Goal: Information Seeking & Learning: Learn about a topic

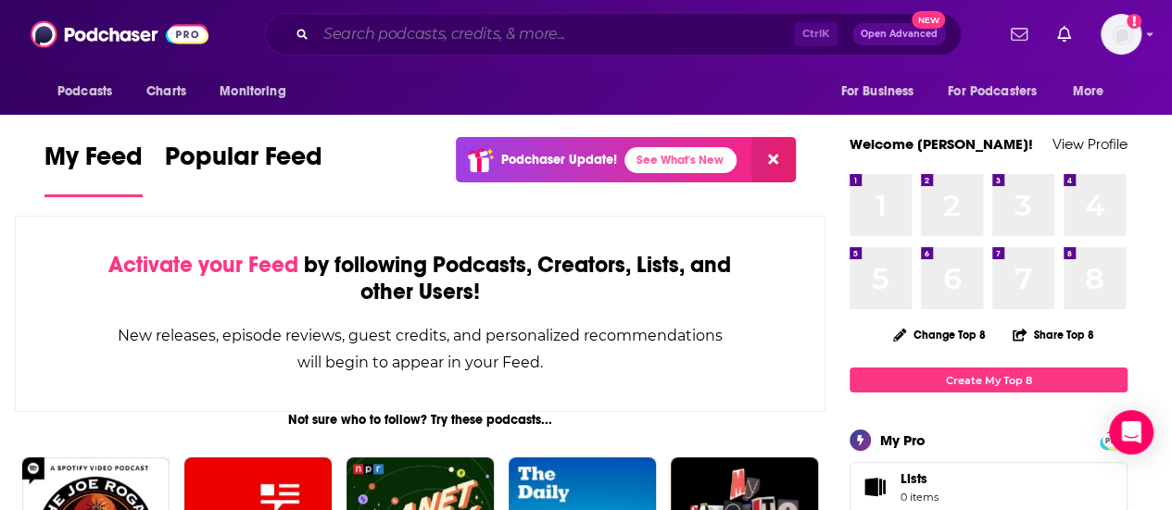
click at [621, 44] on input "Search podcasts, credits, & more..." at bounding box center [555, 34] width 478 height 30
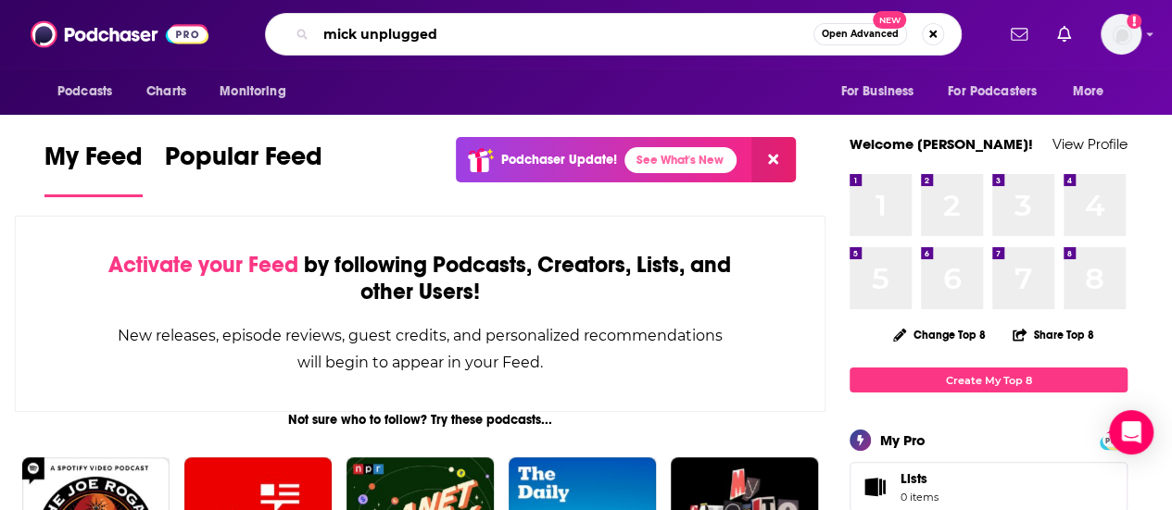
type input "mick unplugged"
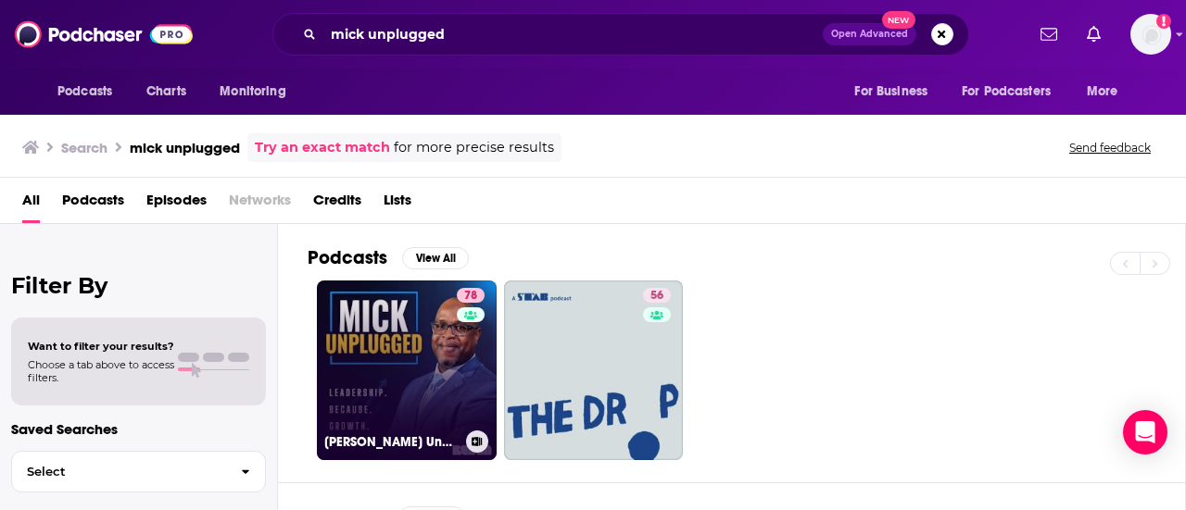
click at [407, 324] on link "78 [PERSON_NAME] Unplugged" at bounding box center [407, 371] width 180 height 180
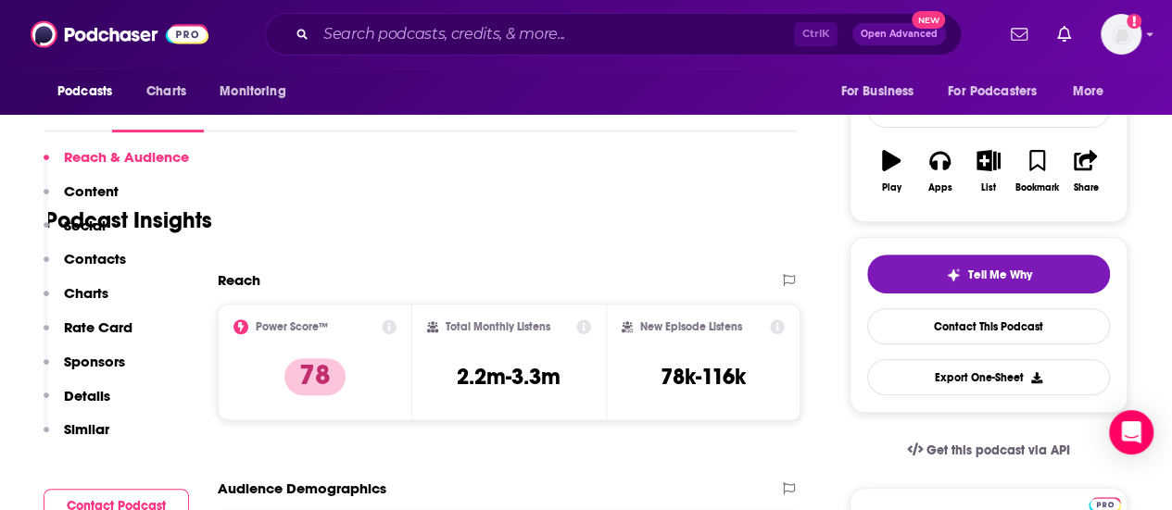
scroll to position [370, 0]
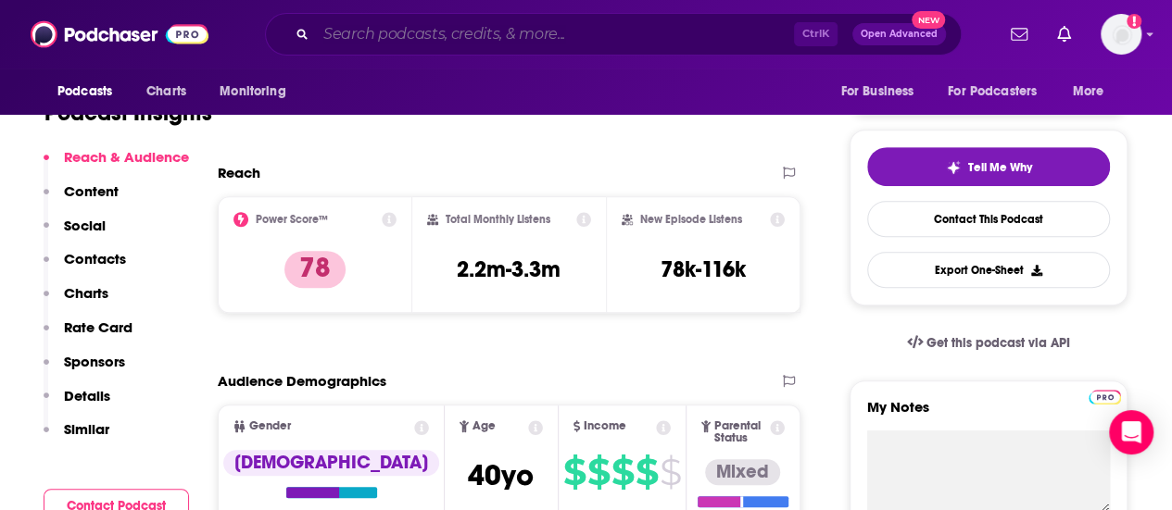
click at [532, 27] on input "Search podcasts, credits, & more..." at bounding box center [555, 34] width 478 height 30
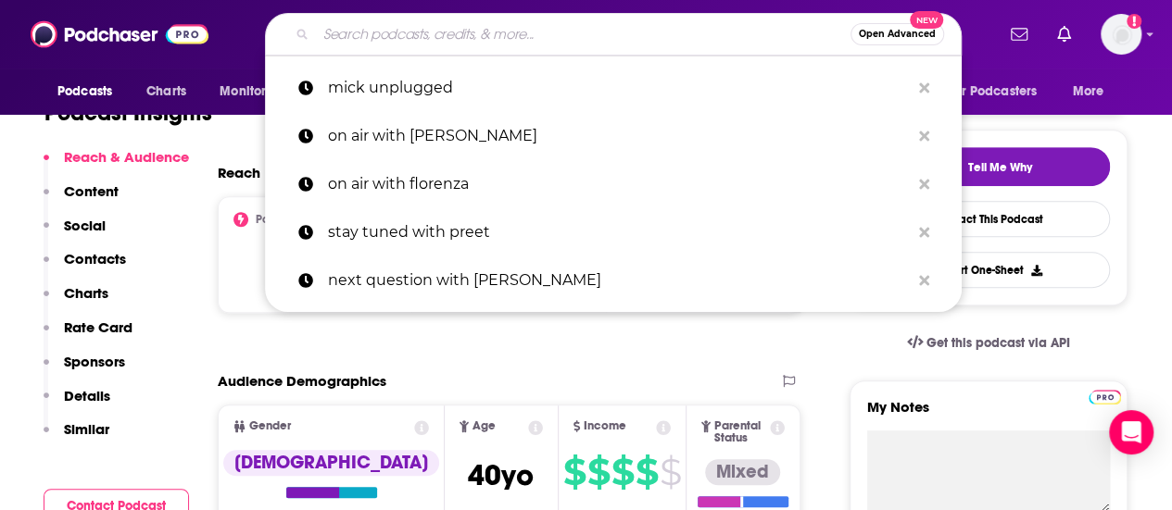
paste input "HOW SUCCESS HAPPENS"
type input "HOW SUCCESS HAPPENS"
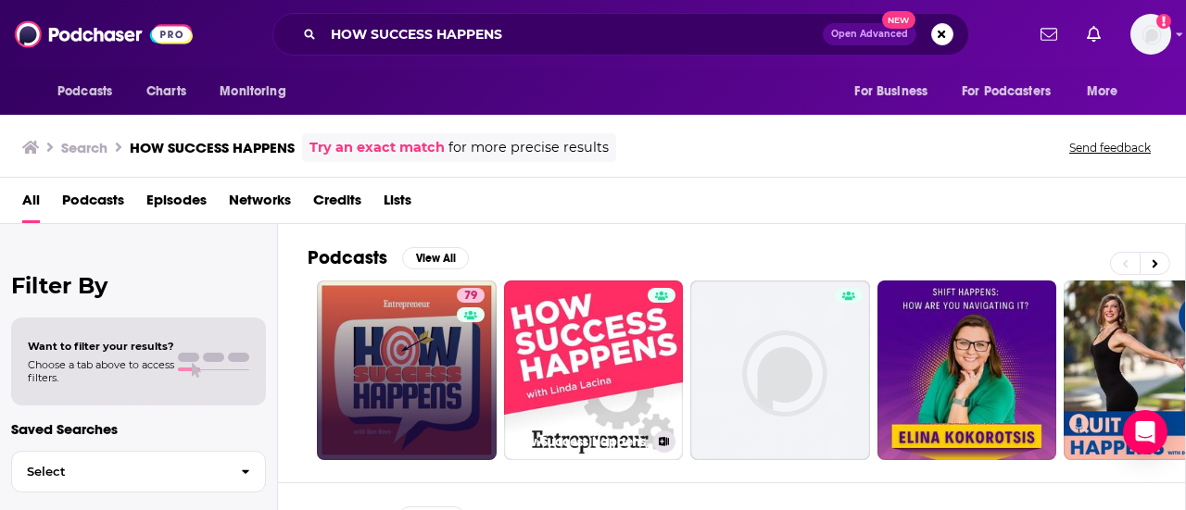
click at [404, 354] on link "79" at bounding box center [407, 371] width 180 height 180
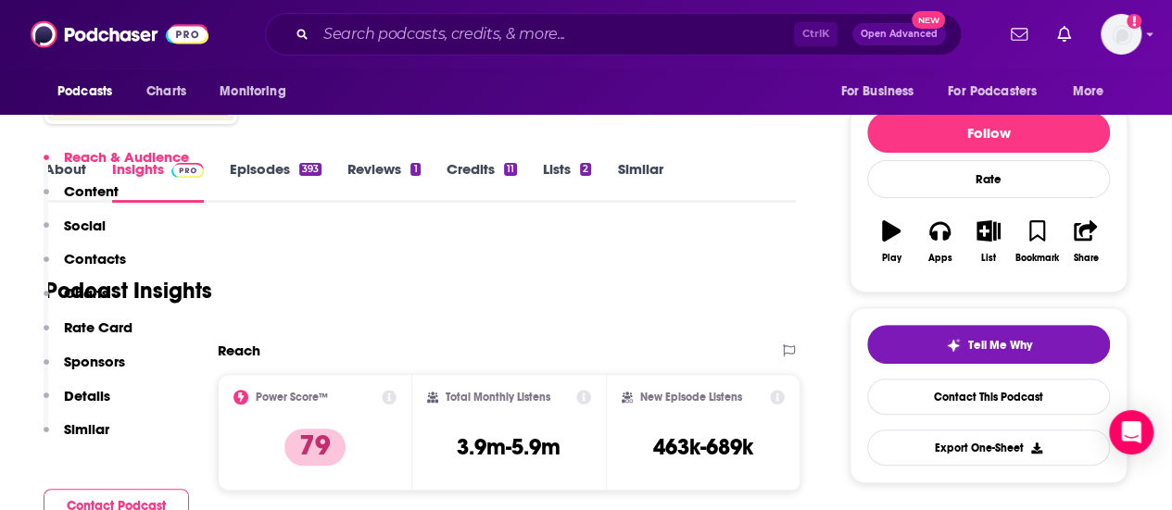
scroll to position [370, 0]
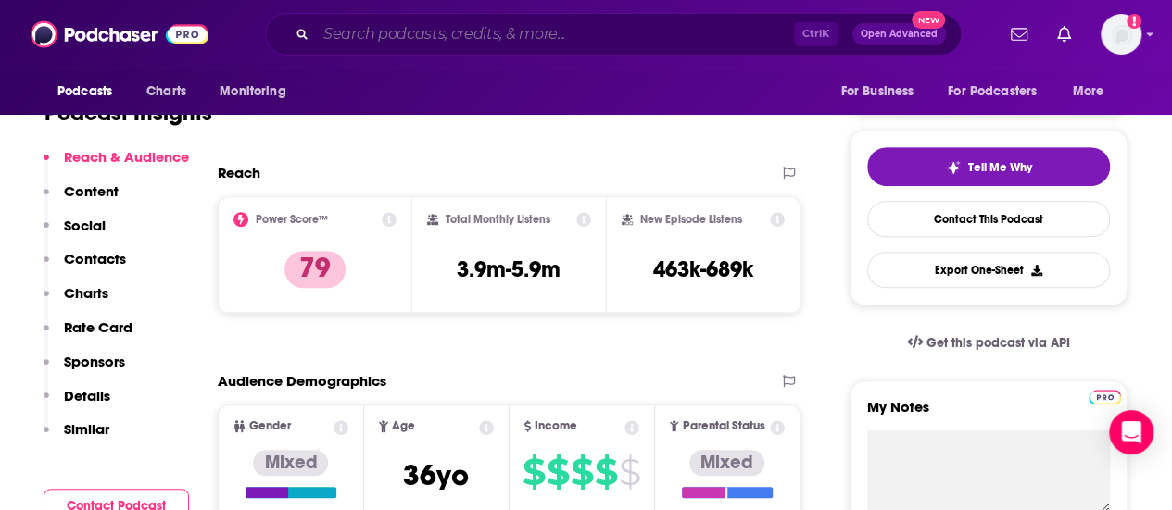
click at [519, 30] on input "Search podcasts, credits, & more..." at bounding box center [555, 34] width 478 height 30
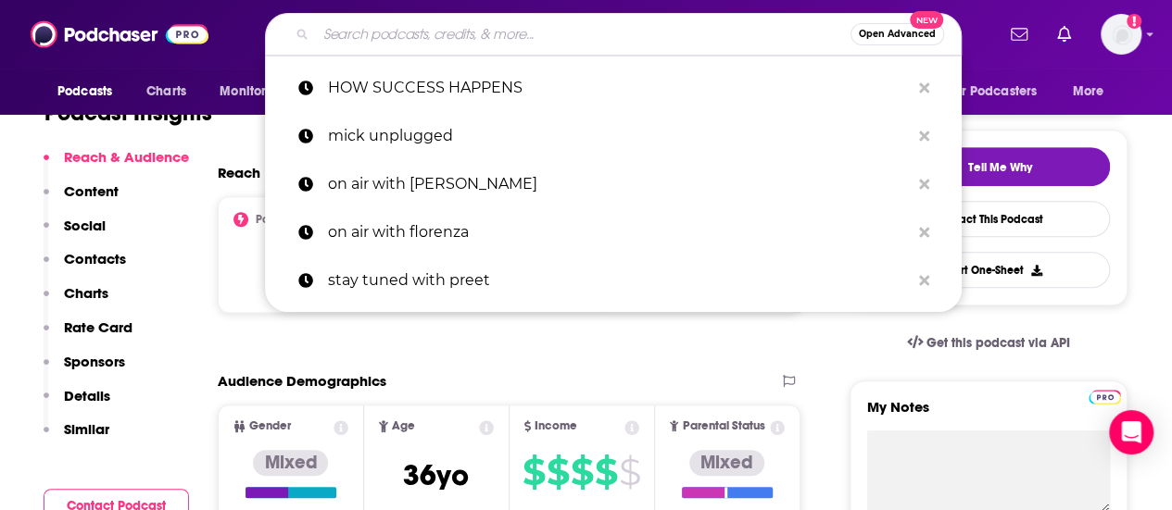
paste input "EAT. DRINK. THINK. PODCAST"
type input "EAT. DRINK. THINK. PODCAST"
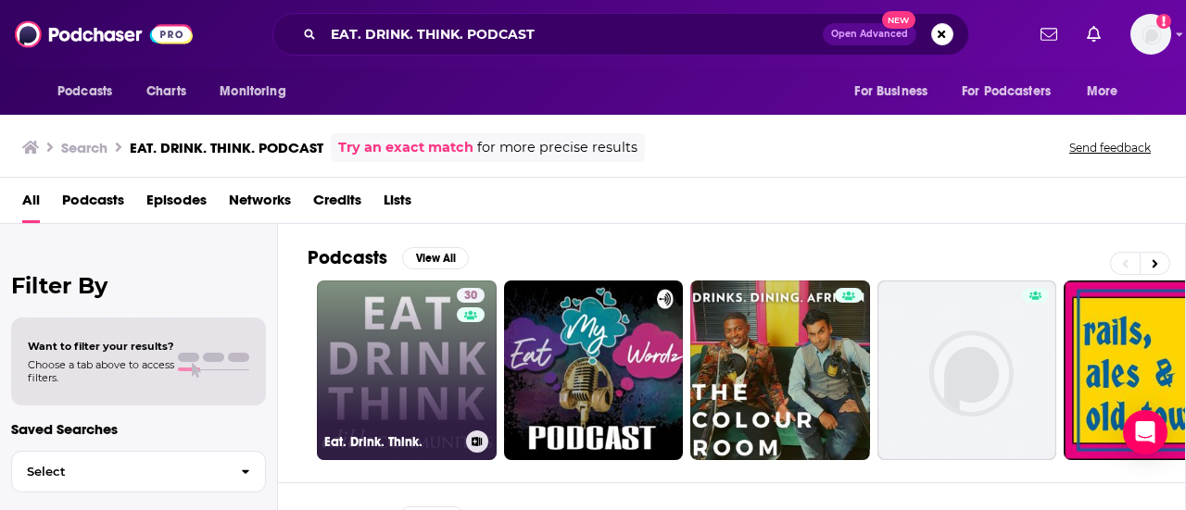
click at [404, 324] on link "30 Eat. Drink. Think." at bounding box center [407, 371] width 180 height 180
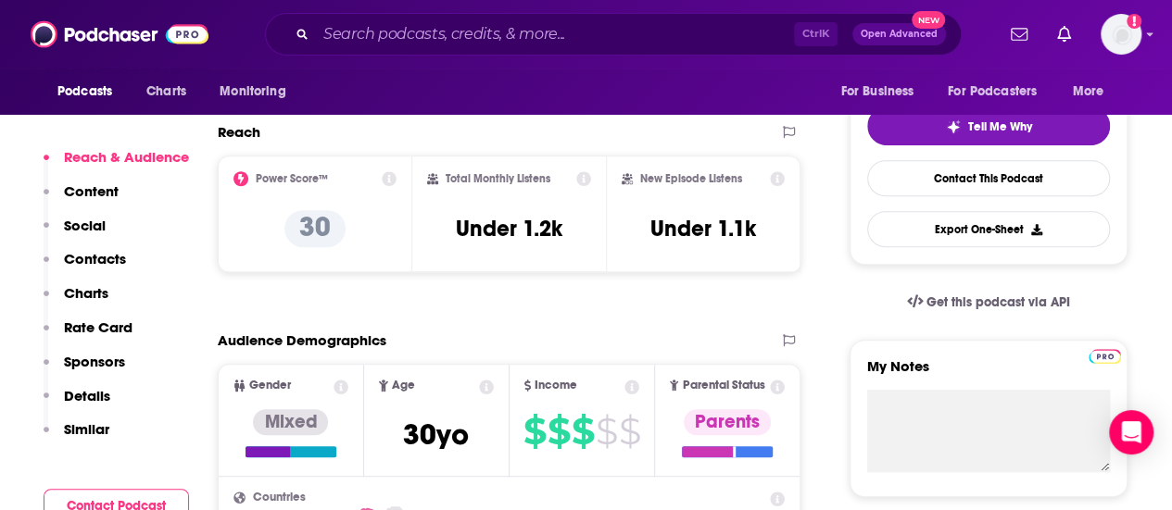
scroll to position [370, 0]
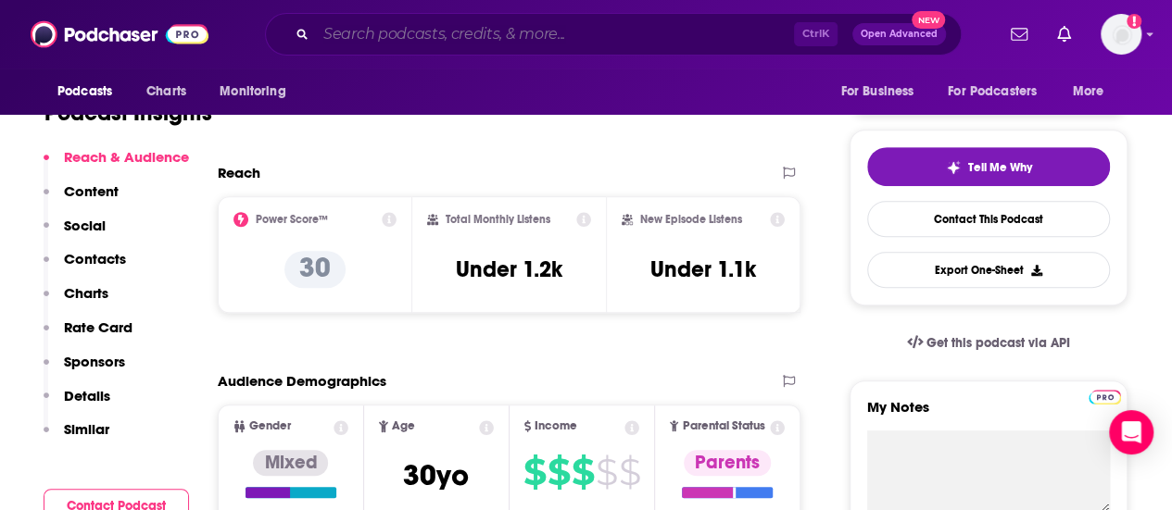
click at [461, 25] on input "Search podcasts, credits, & more..." at bounding box center [555, 34] width 478 height 30
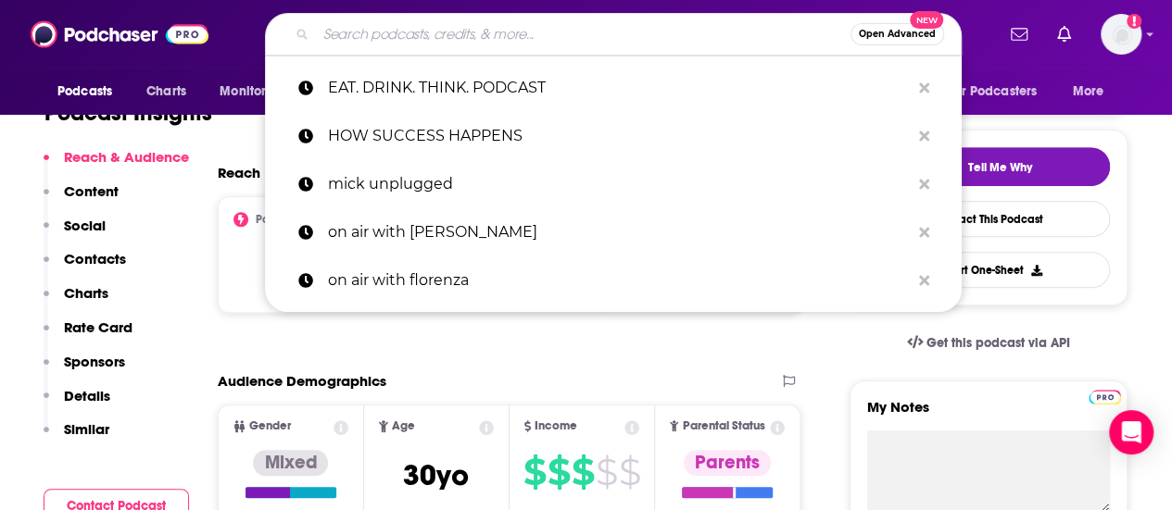
paste input "YOU GOTTA TRY THIS PODCAST"
type input "YOU GOTTA TRY THIS PODCAST"
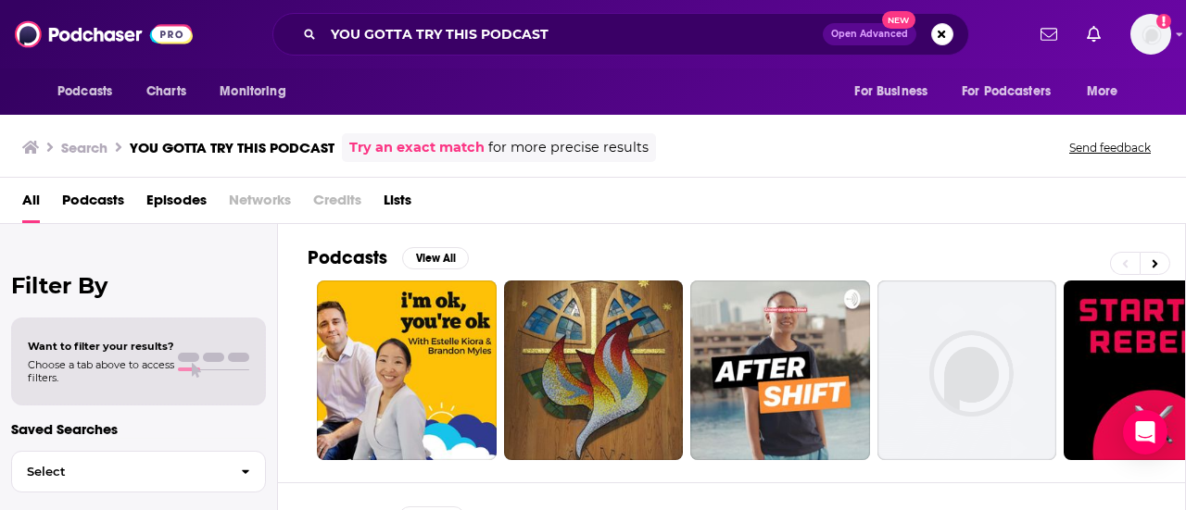
click at [572, 196] on div "All Podcasts Episodes Networks Credits Lists" at bounding box center [596, 204] width 1148 height 38
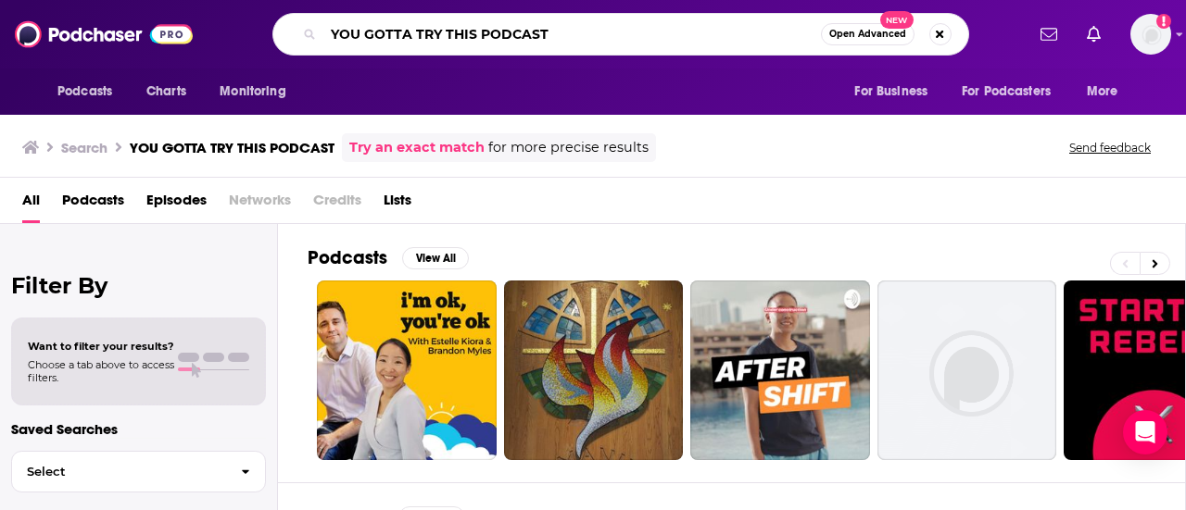
drag, startPoint x: 624, startPoint y: 44, endPoint x: 242, endPoint y: 18, distance: 383.4
click at [242, 18] on div "YOU GOTTA TRY THIS PODCAST Open Advanced New" at bounding box center [620, 34] width 807 height 43
paste input "THIS IS TASTE PODCAST"
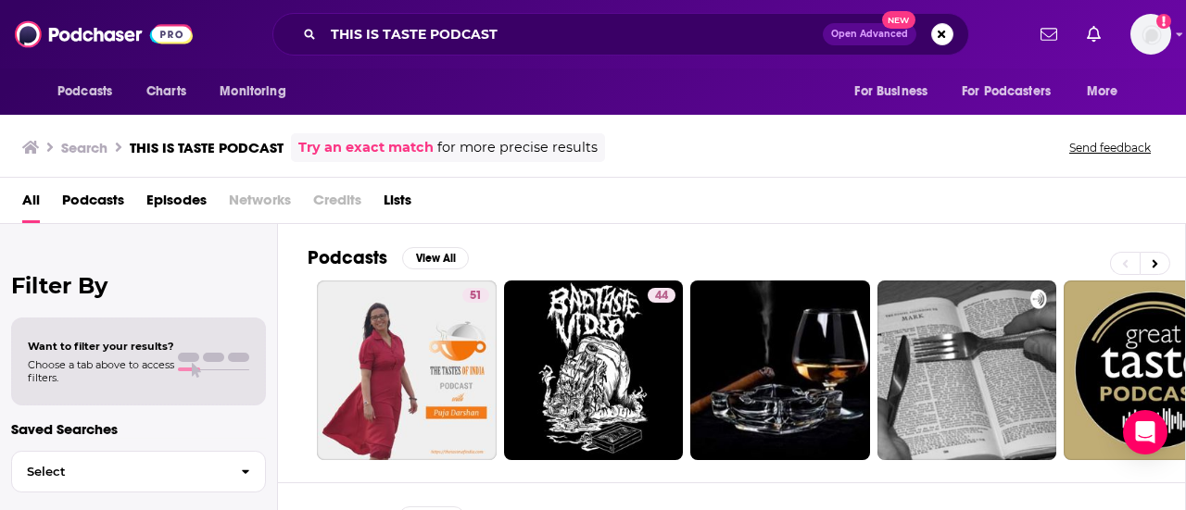
click at [665, 203] on div "All Podcasts Episodes Networks Credits Lists" at bounding box center [596, 204] width 1148 height 38
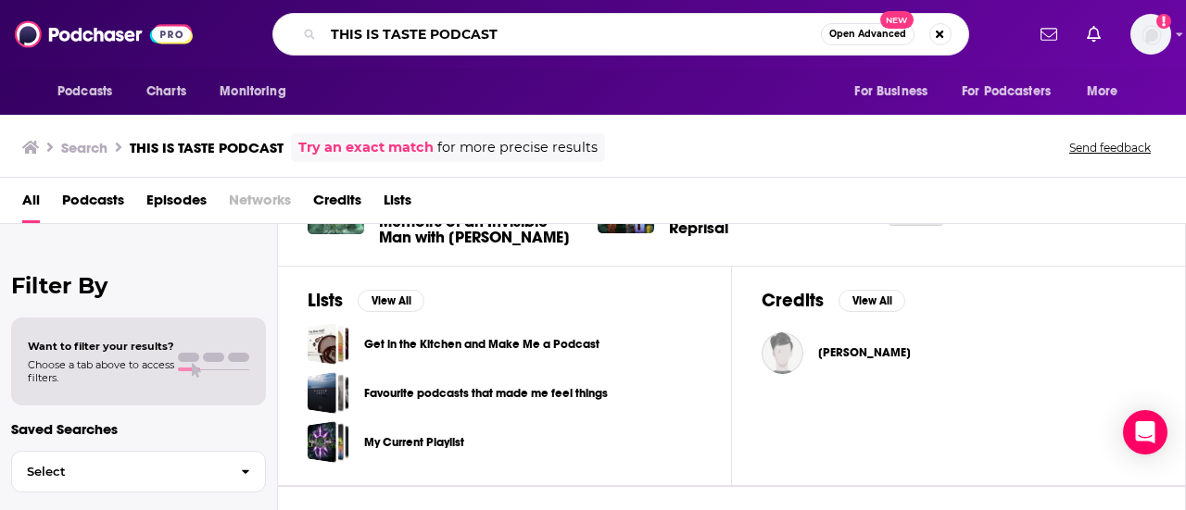
drag, startPoint x: 377, startPoint y: 31, endPoint x: 268, endPoint y: 34, distance: 109.3
click at [268, 34] on div "THIS IS TASTE PODCAST Open Advanced New" at bounding box center [620, 34] width 807 height 43
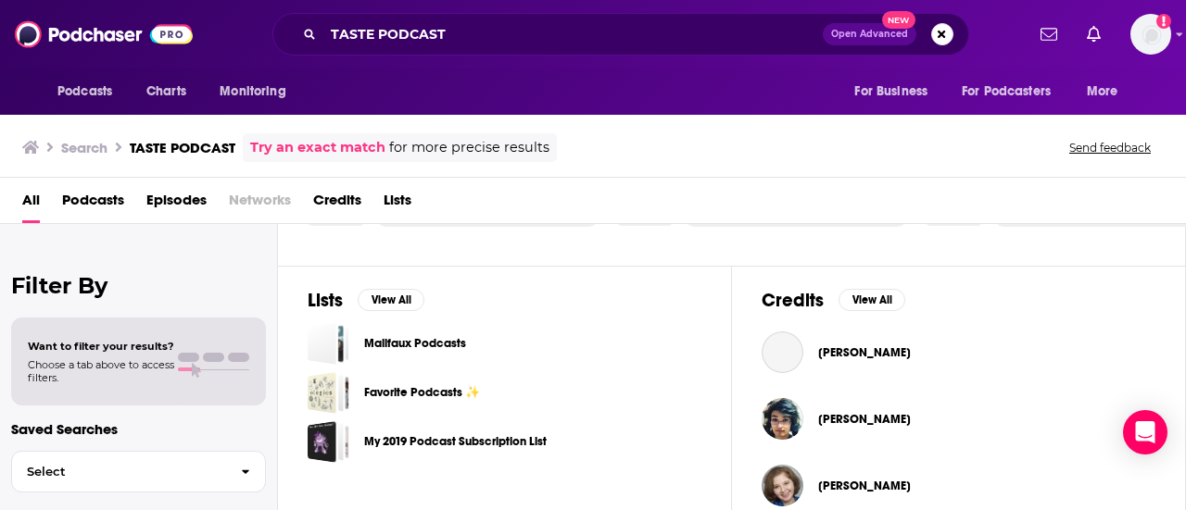
scroll to position [556, 0]
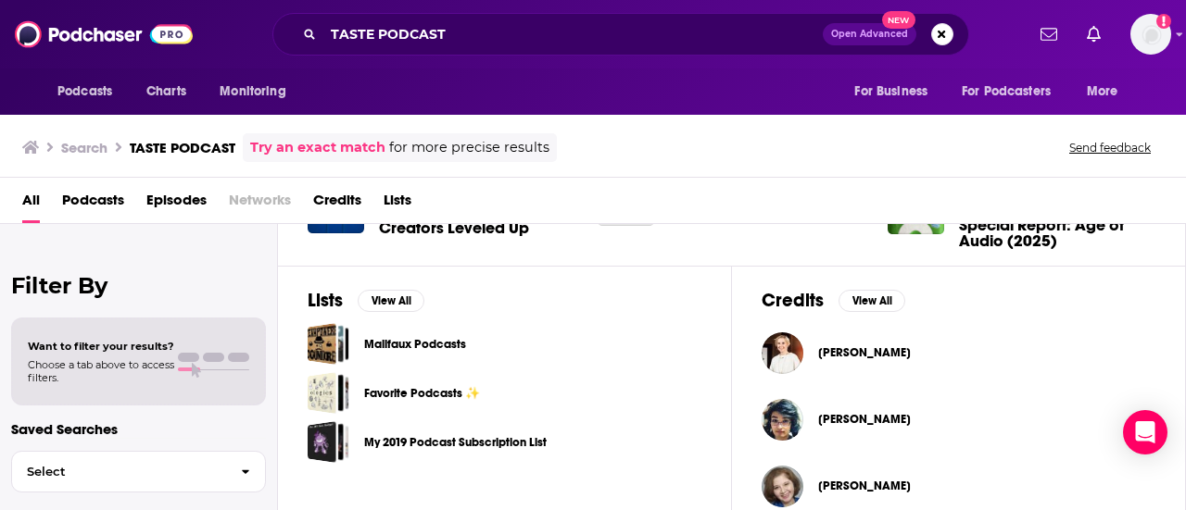
click at [678, 498] on div "Lists View All Malifaux Podcasts Favorite Podcasts ✨ My 2019 Podcast Subscripti…" at bounding box center [505, 402] width 454 height 273
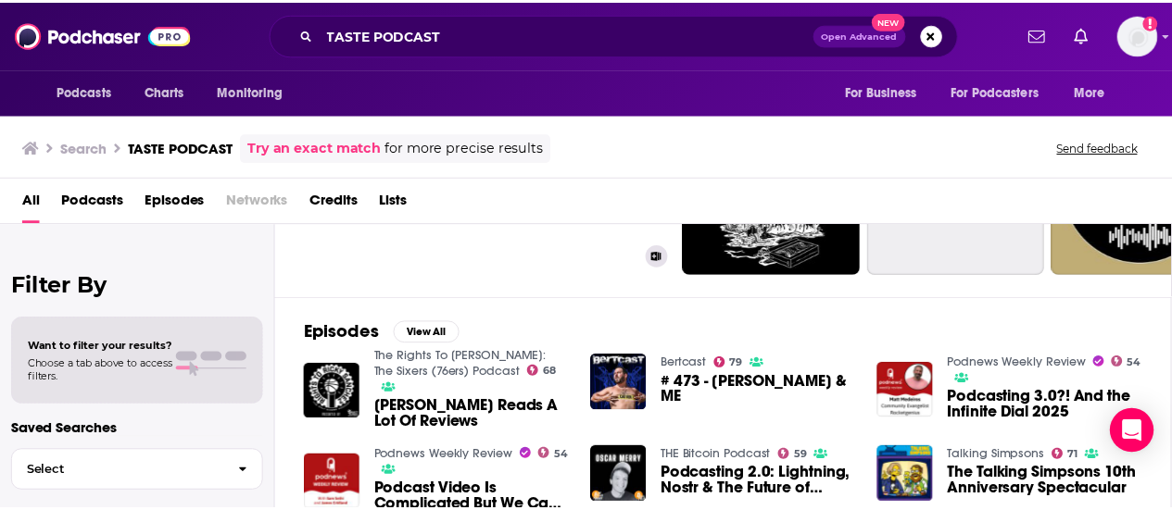
scroll to position [0, 0]
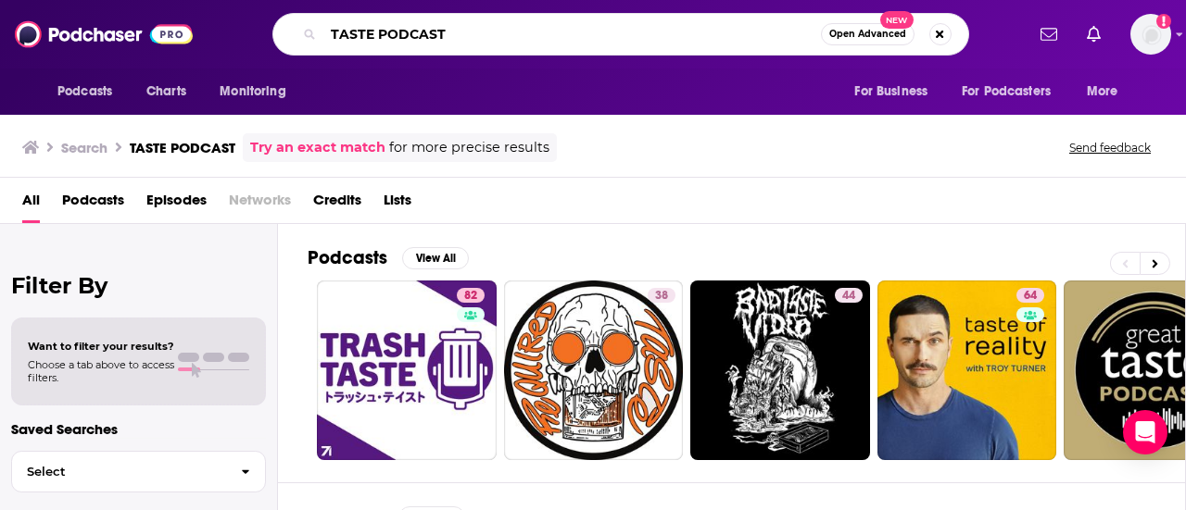
drag, startPoint x: 524, startPoint y: 39, endPoint x: 225, endPoint y: 39, distance: 299.2
click at [225, 39] on div "TASTE PODCAST Open Advanced New" at bounding box center [620, 34] width 807 height 43
type input "a"
type input "[PERSON_NAME]"
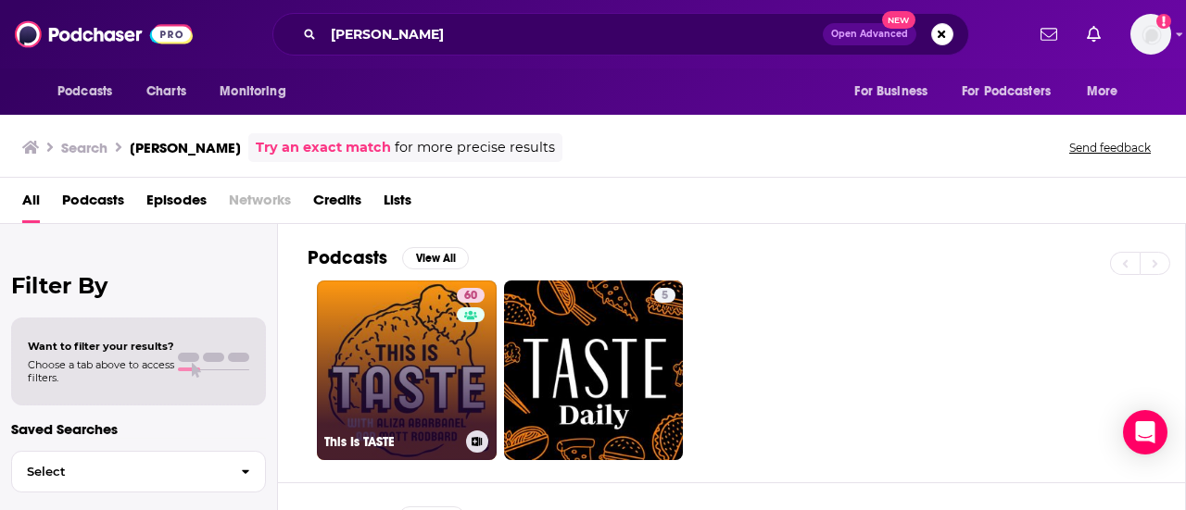
click at [403, 357] on link "60 This Is TASTE" at bounding box center [407, 371] width 180 height 180
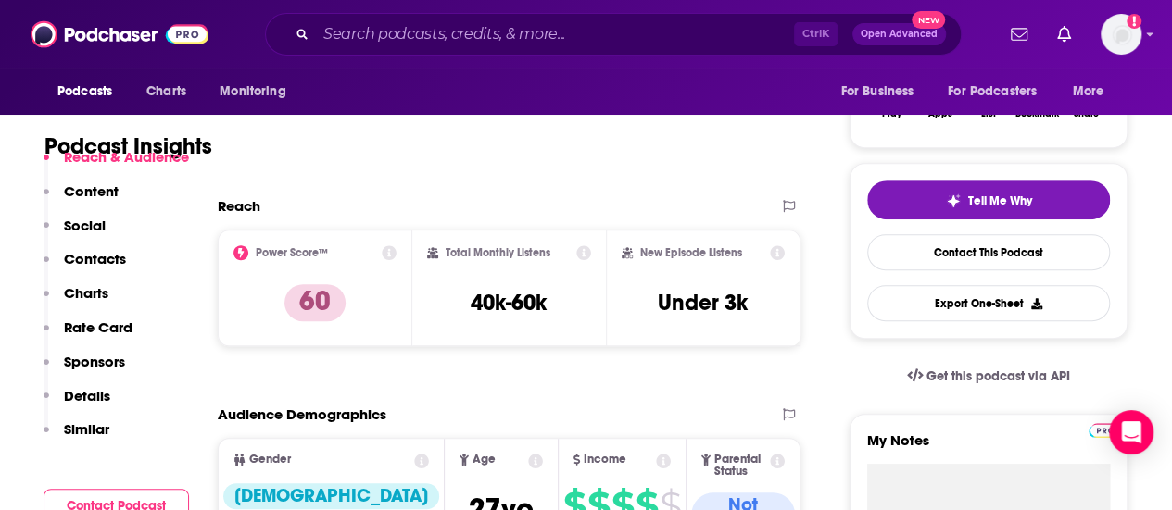
scroll to position [370, 0]
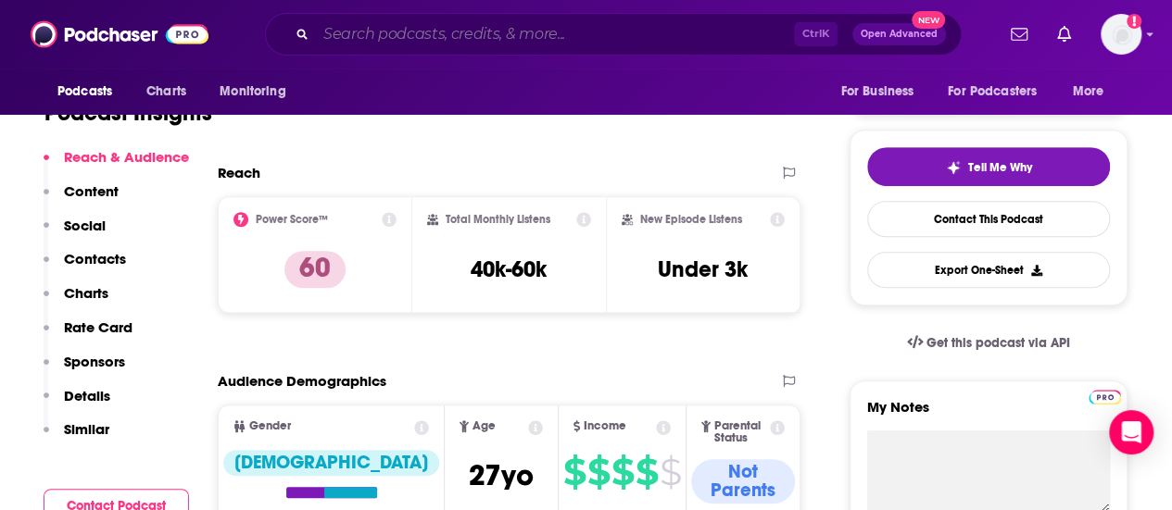
click at [542, 42] on input "Search podcasts, credits, & more..." at bounding box center [555, 34] width 478 height 30
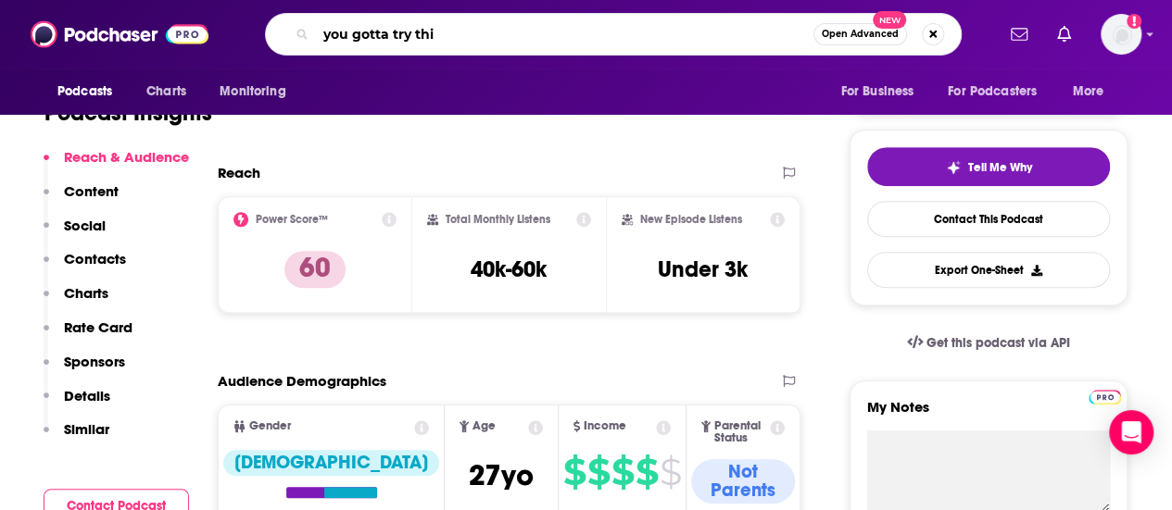
type input "you gotta try this"
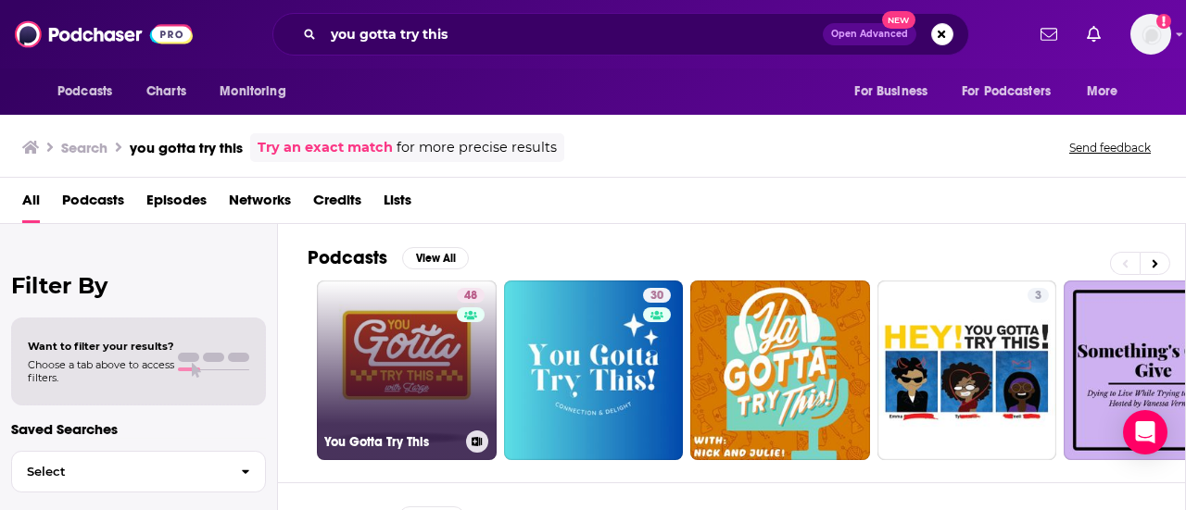
click at [372, 329] on link "48 You Gotta Try This" at bounding box center [407, 371] width 180 height 180
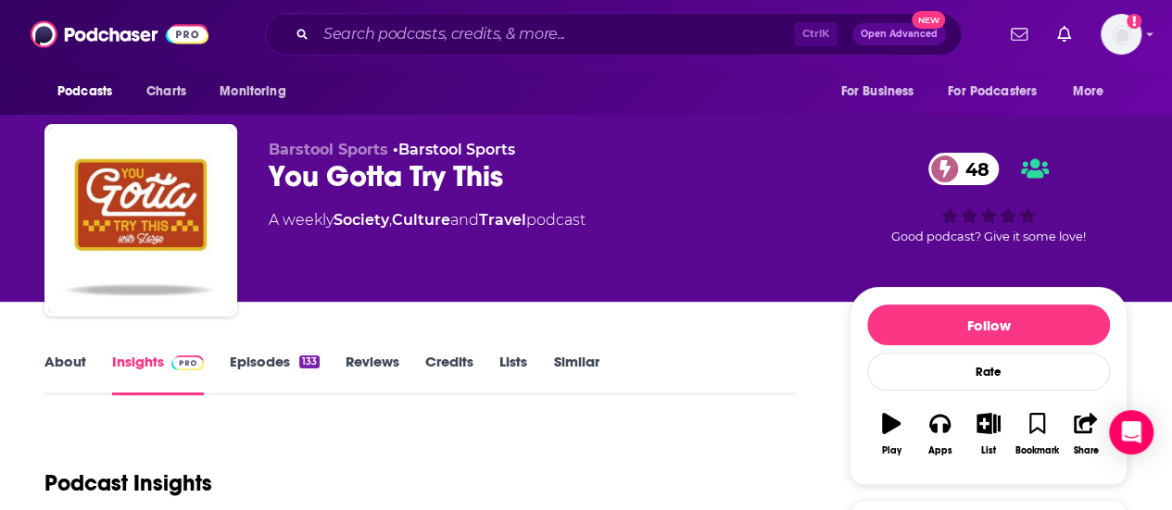
click at [637, 489] on div "Podcast Insights" at bounding box center [412, 472] width 736 height 94
